Goal: Browse casually: Explore the website without a specific task or goal

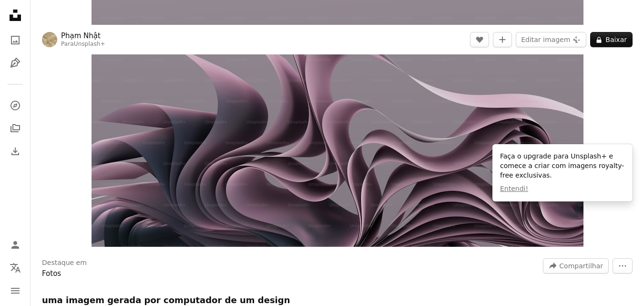
scroll to position [191, 0]
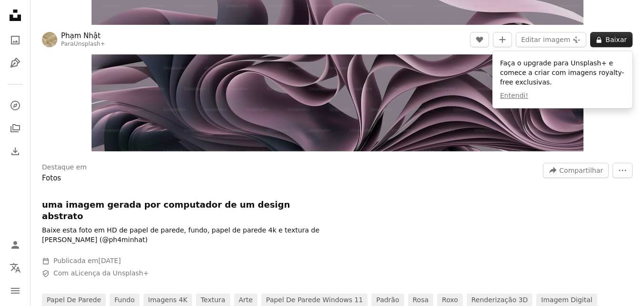
click at [599, 42] on icon "A lock" at bounding box center [598, 39] width 7 height 7
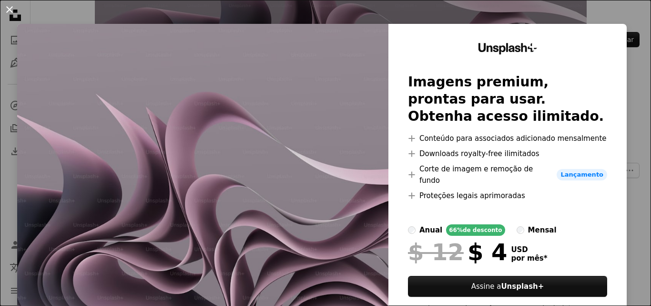
click at [12, 14] on button "An X shape" at bounding box center [9, 9] width 11 height 11
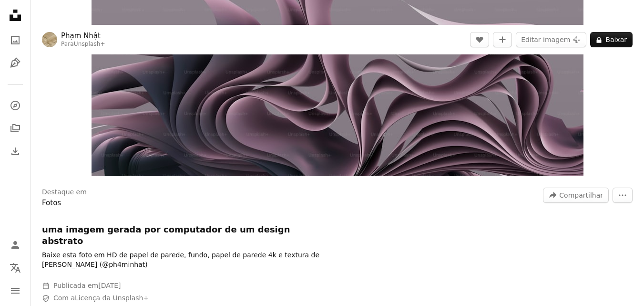
scroll to position [143, 0]
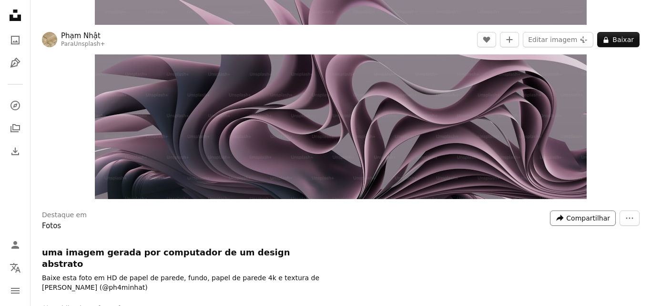
click at [571, 220] on span "Compartilhar" at bounding box center [588, 218] width 44 height 14
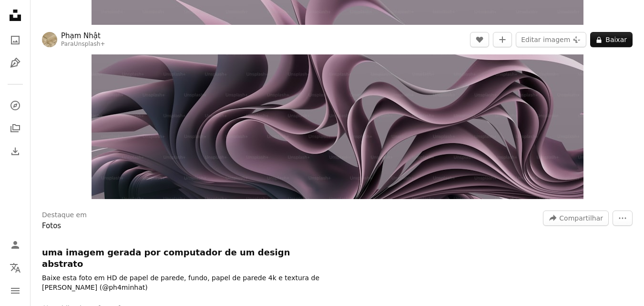
click at [632, 227] on div "Destaque em Fotos A forward-right arrow Compartilhar More Actions uma imagem ge…" at bounding box center [337, 288] width 613 height 168
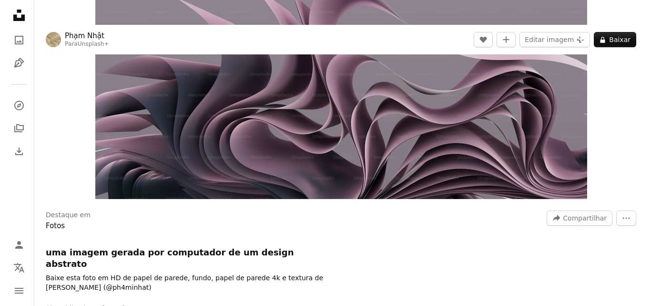
scroll to position [200, 0]
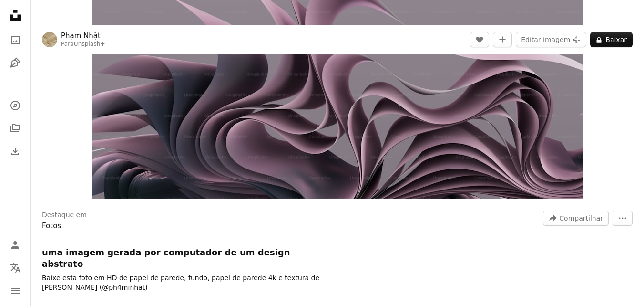
click at [92, 0] on button "Zoom in" at bounding box center [338, 60] width 492 height 277
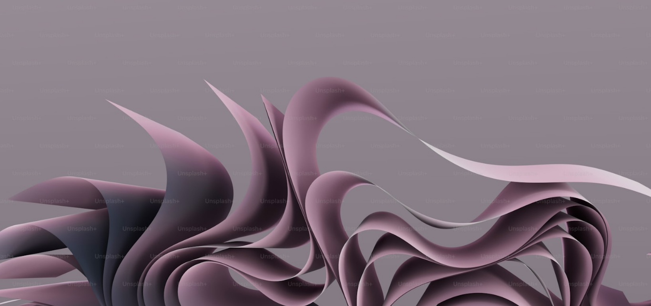
scroll to position [27, 0]
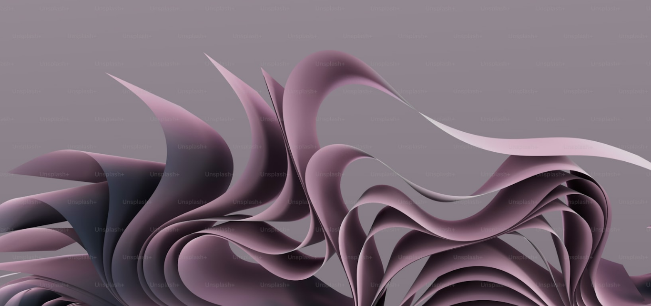
click at [624, 39] on img "Diminuir esta imagem" at bounding box center [326, 156] width 652 height 367
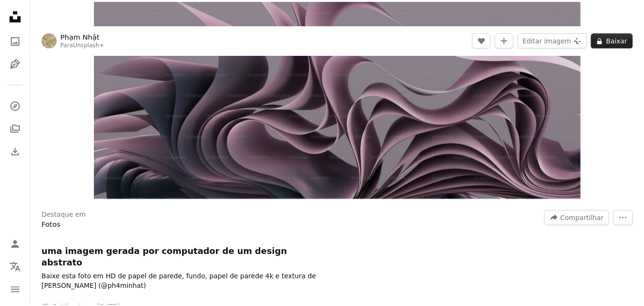
scroll to position [65, 0]
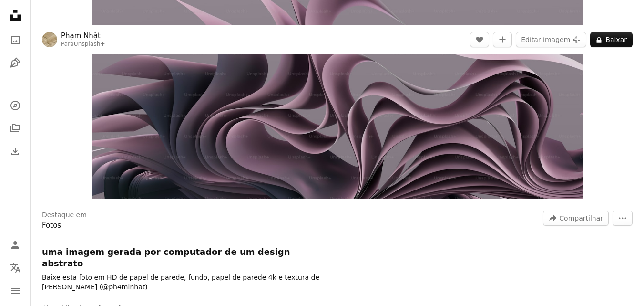
click at [92, 0] on button "Zoom in" at bounding box center [338, 60] width 492 height 277
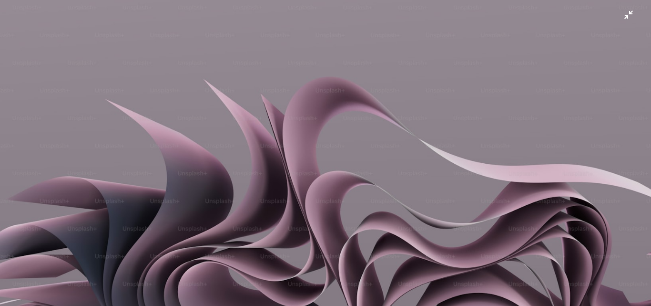
scroll to position [27, 0]
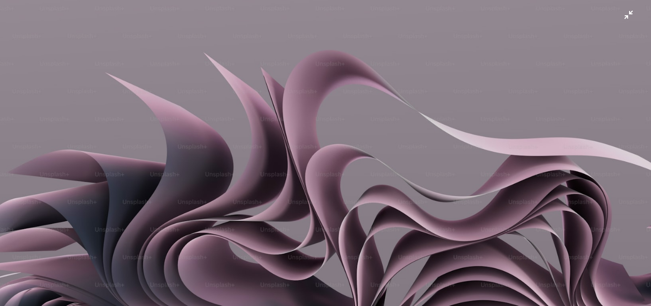
click button "Diminuir esta imagem" at bounding box center [326, 126] width 652 height 307
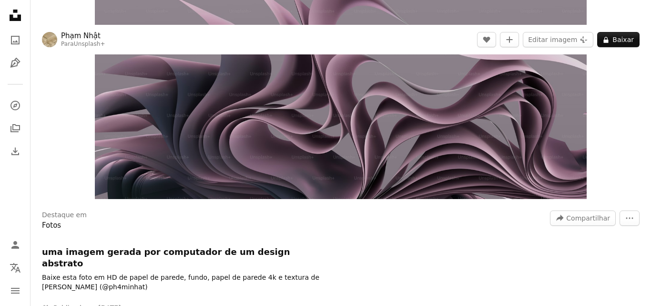
scroll to position [36, 0]
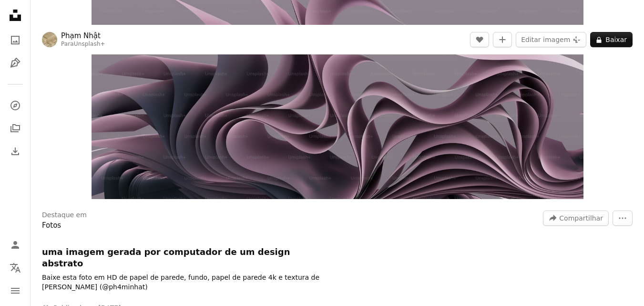
click at [92, 0] on button "Zoom in" at bounding box center [338, 60] width 492 height 277
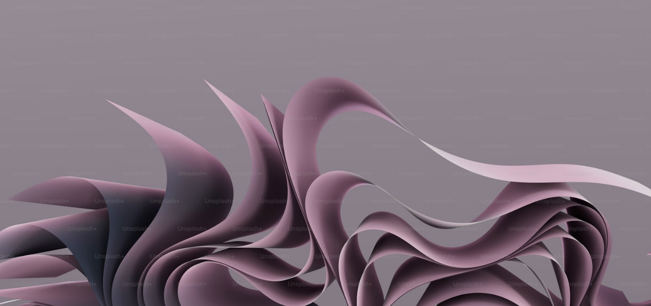
scroll to position [27, 0]
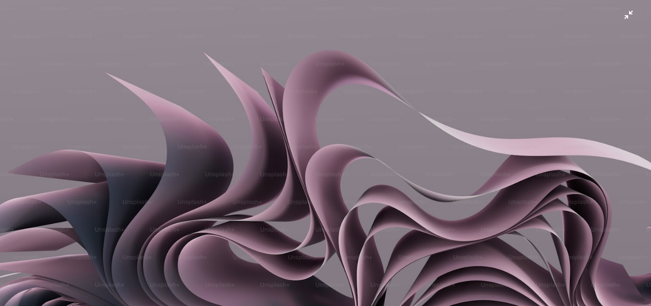
click button "Diminuir esta imagem" at bounding box center [326, 126] width 652 height 307
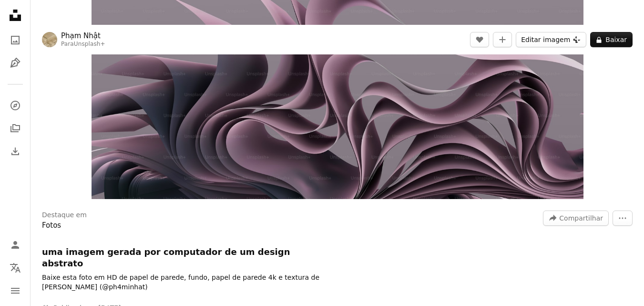
click at [552, 35] on button "Editar imagem Plus sign for Unsplash+" at bounding box center [551, 39] width 71 height 15
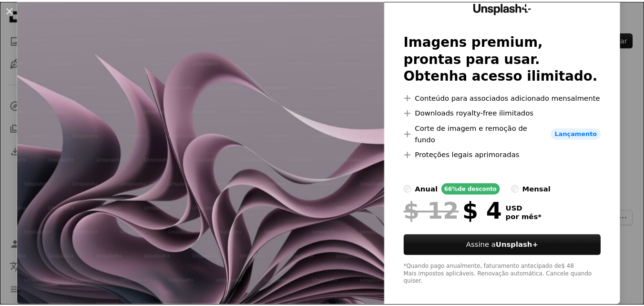
scroll to position [46, 0]
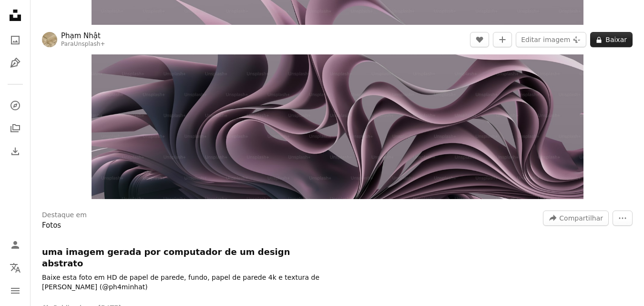
click at [602, 43] on icon at bounding box center [599, 40] width 5 height 6
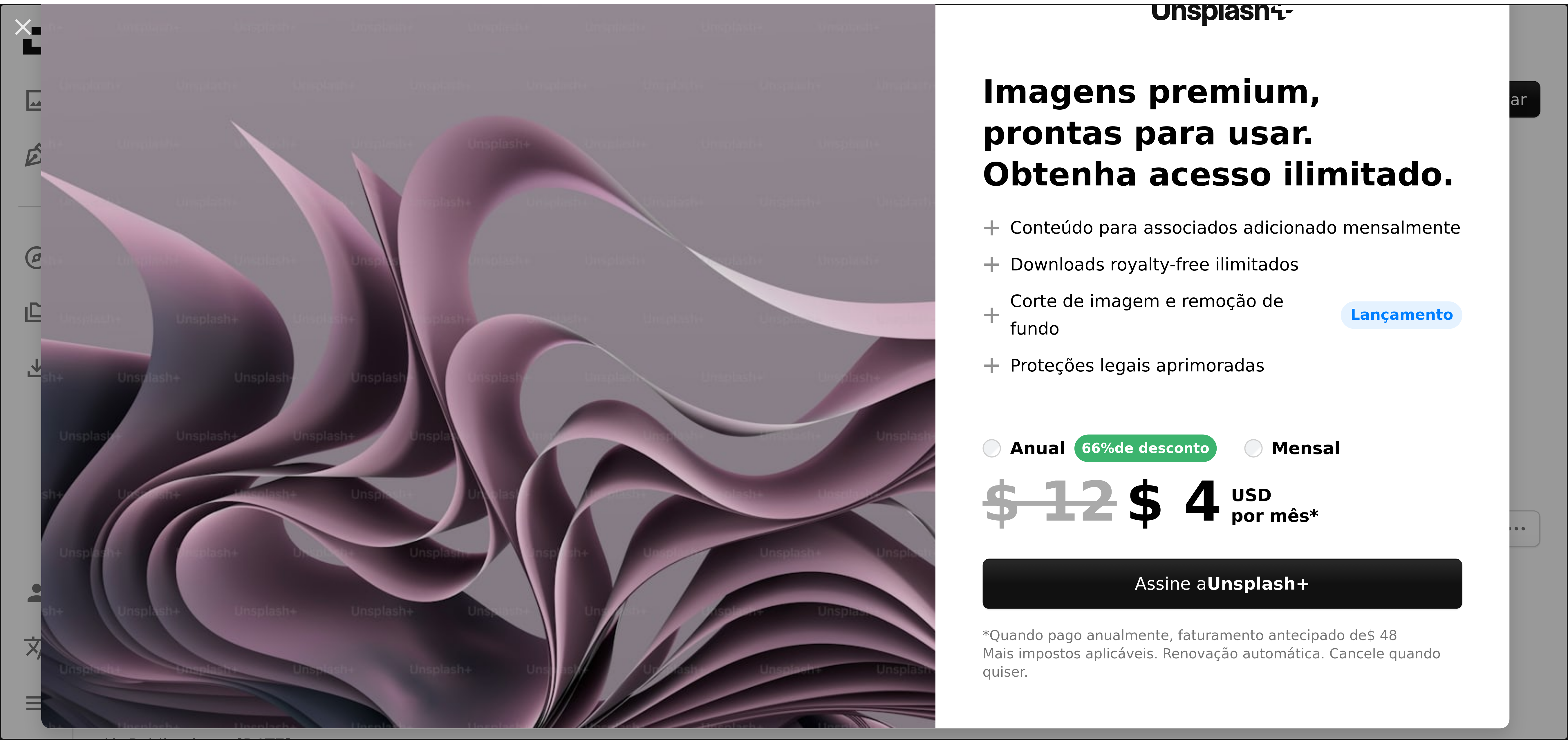
scroll to position [28, 0]
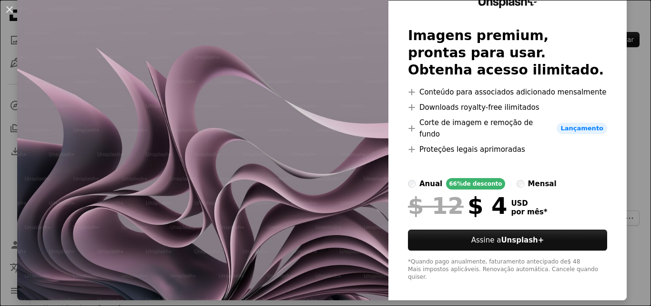
click at [224, 167] on img at bounding box center [202, 139] width 371 height 322
click at [226, 163] on img at bounding box center [202, 139] width 371 height 322
click at [4, 15] on button "An X shape" at bounding box center [9, 9] width 11 height 11
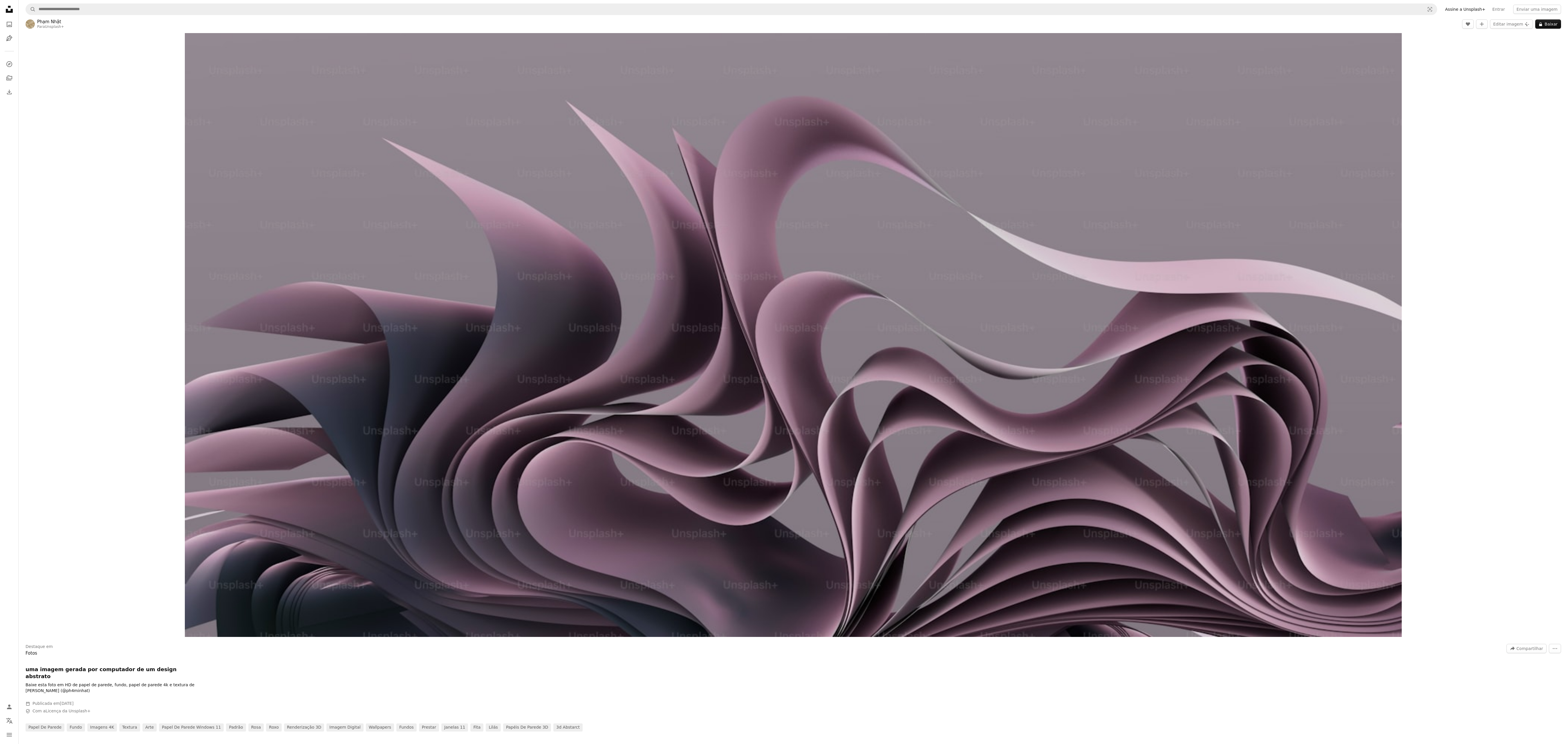
click at [4, 19] on link "A photo" at bounding box center [9, 24] width 12 height 12
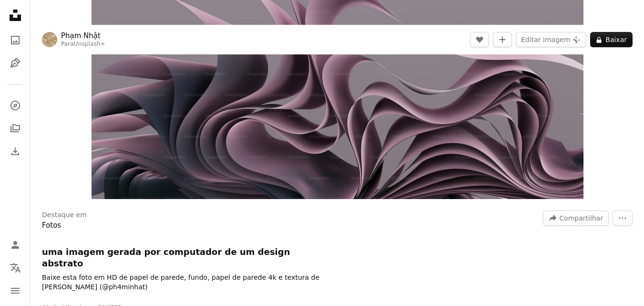
scroll to position [1059, 0]
click at [7, 15] on button "An X shape" at bounding box center [9, 9] width 11 height 11
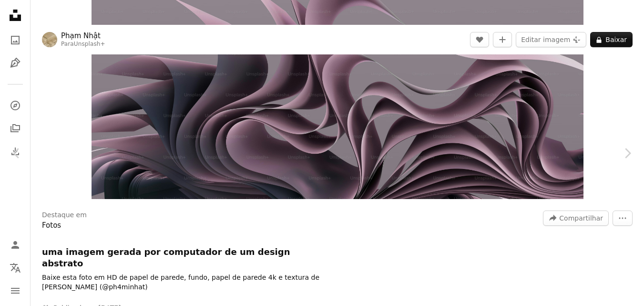
click at [6, 12] on icon "Unsplash logo Página inicial da Unsplash" at bounding box center [15, 15] width 19 height 19
